Goal: Information Seeking & Learning: Learn about a topic

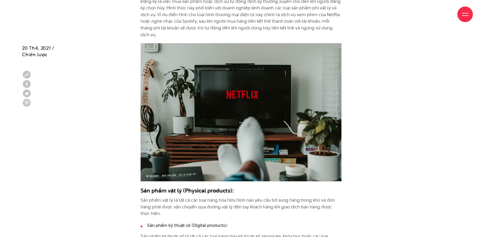
scroll to position [1687, 0]
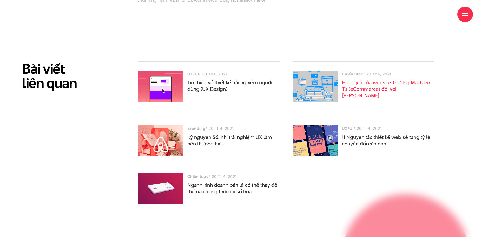
click at [353, 79] on link "Hiệu quả của website Thương Mại Điện Tử (eCommerce) đối với [PERSON_NAME]" at bounding box center [386, 89] width 88 height 20
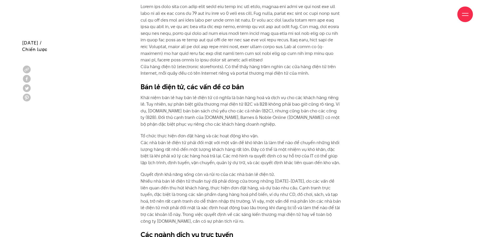
scroll to position [649, 0]
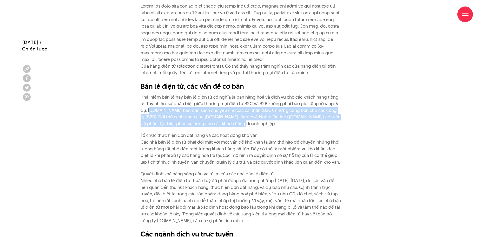
drag, startPoint x: 152, startPoint y: 103, endPoint x: 276, endPoint y: 114, distance: 124.1
click at [276, 114] on p "Khái niệm bán lẻ hay bán lẻ điện tử có nghĩa là bán hàng hoá và dịch vụ cho các…" at bounding box center [240, 110] width 201 height 33
click at [275, 116] on p "Khái niệm bán lẻ hay bán lẻ điện tử có nghĩa là bán hàng hoá và dịch vụ cho các…" at bounding box center [240, 110] width 201 height 33
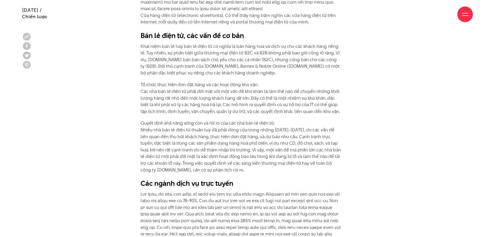
scroll to position [701, 0]
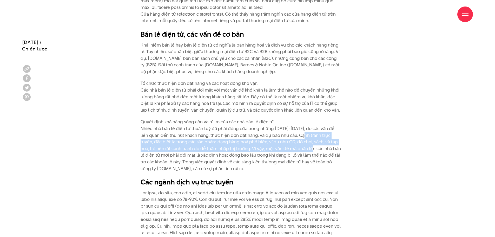
drag, startPoint x: 299, startPoint y: 126, endPoint x: 309, endPoint y: 144, distance: 19.6
click at [309, 144] on p "Quyết định khả năng sống còn và rủi ro của các nhà bán lẻ điện tử. Nhiều nhà bá…" at bounding box center [240, 144] width 201 height 53
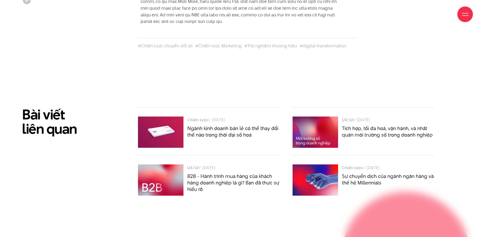
scroll to position [1506, 0]
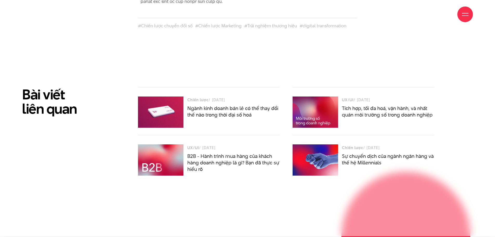
click at [162, 110] on div at bounding box center [160, 111] width 45 height 31
click at [194, 105] on link "Ngành kinh doanh bán lẻ có thể thay đổi thế nào trong thời đại số hoá" at bounding box center [232, 111] width 91 height 13
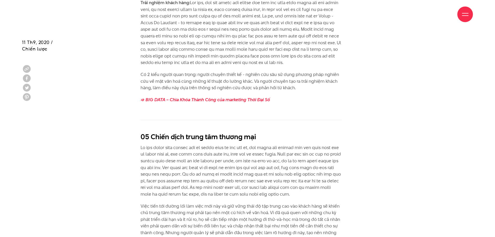
scroll to position [1402, 0]
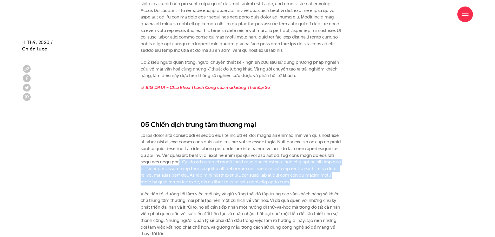
drag, startPoint x: 217, startPoint y: 147, endPoint x: 282, endPoint y: 175, distance: 71.0
click at [282, 175] on p at bounding box center [240, 158] width 201 height 53
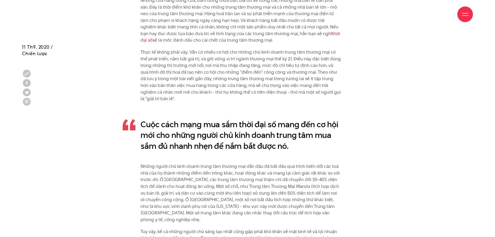
scroll to position [509, 0]
